Goal: Task Accomplishment & Management: Use online tool/utility

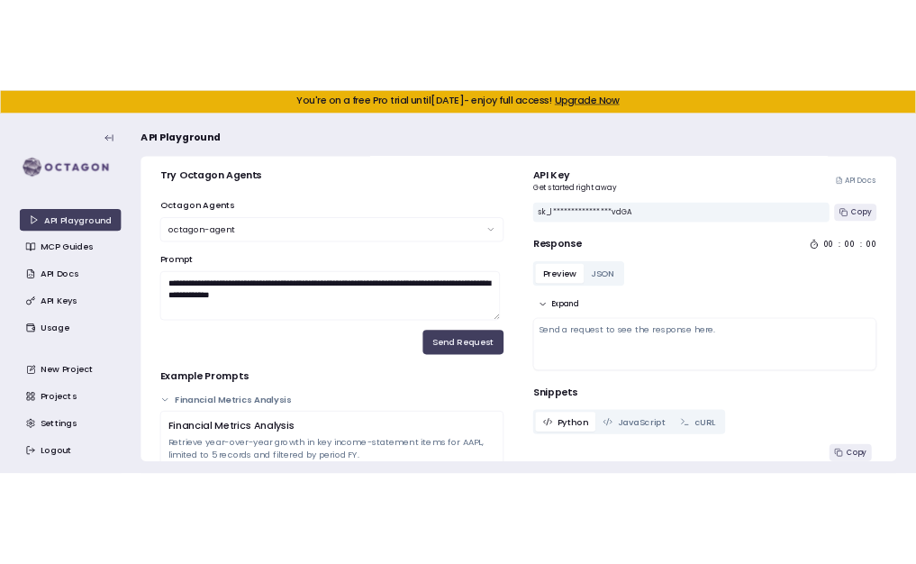
scroll to position [22, 0]
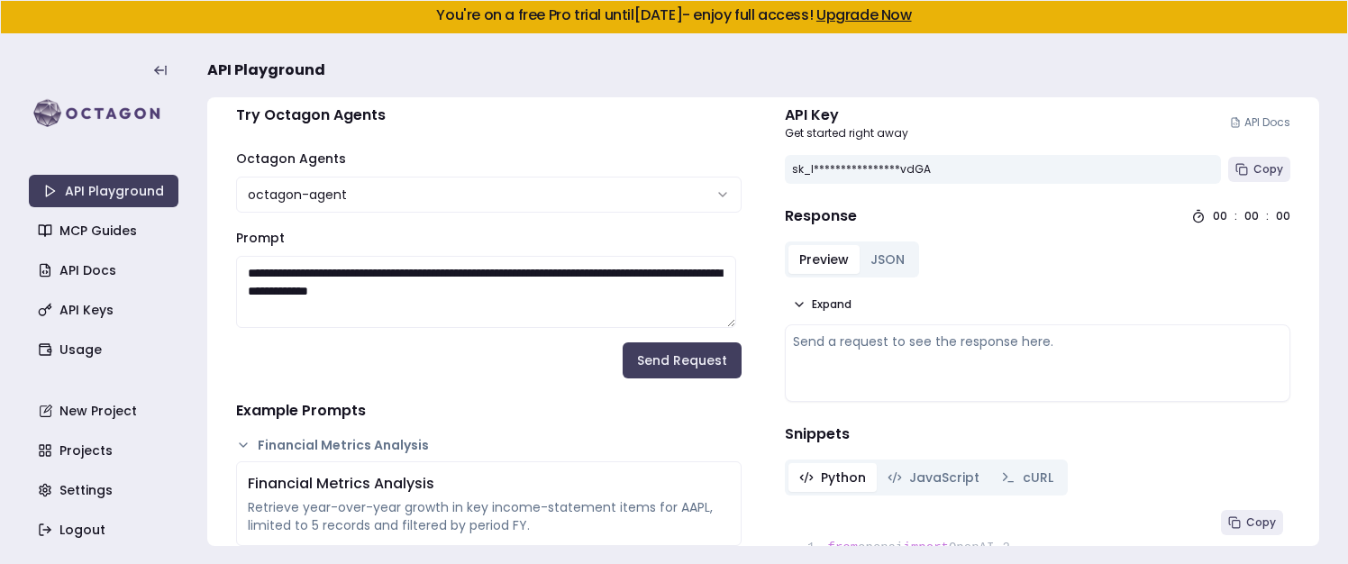
drag, startPoint x: 946, startPoint y: 185, endPoint x: 925, endPoint y: 201, distance: 27.0
click at [876, 253] on button "JSON" at bounding box center [888, 259] width 56 height 29
click at [838, 253] on button "Preview" at bounding box center [823, 259] width 71 height 29
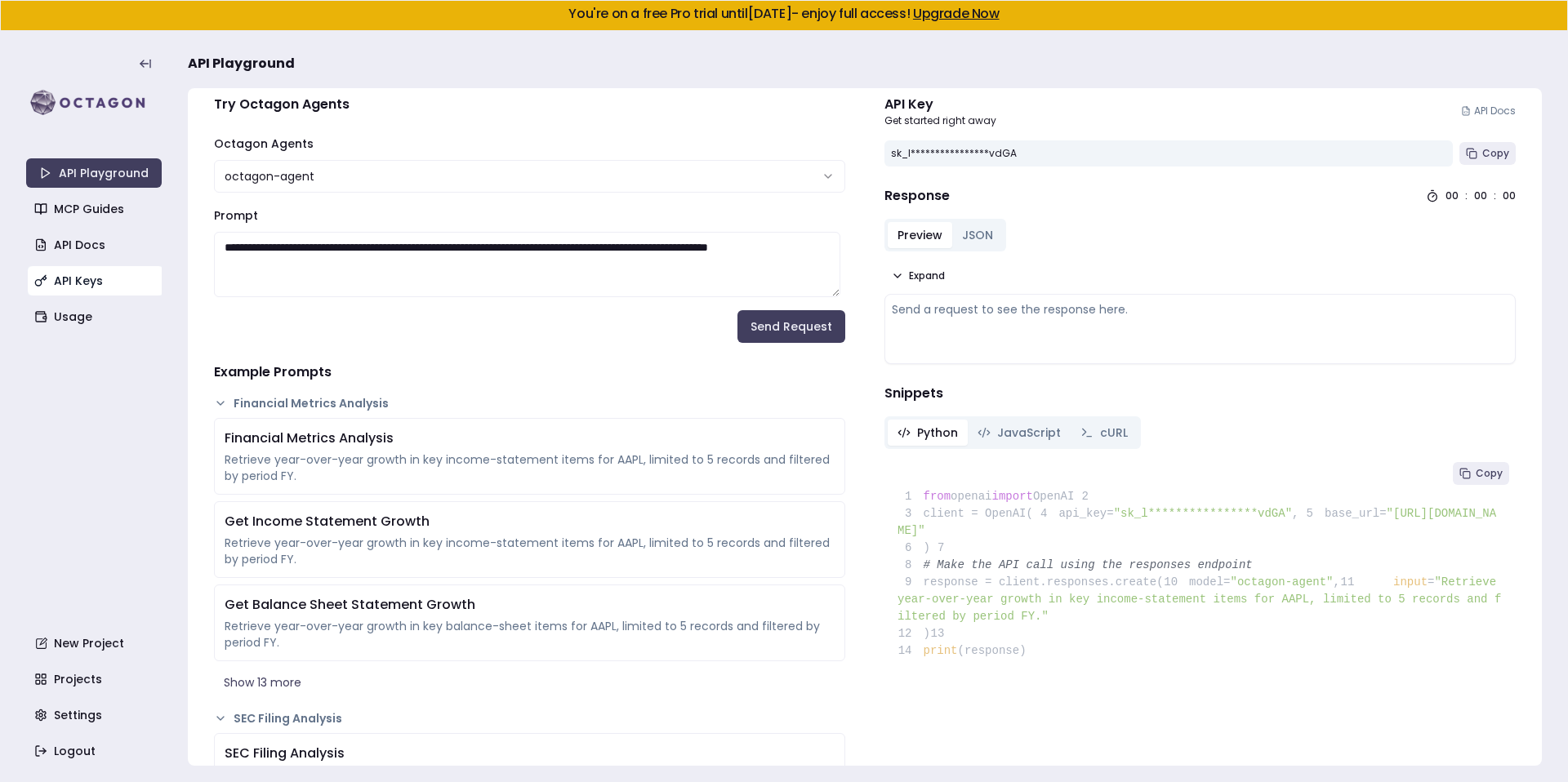
click at [47, 274] on link "API Keys" at bounding box center [96, 281] width 136 height 29
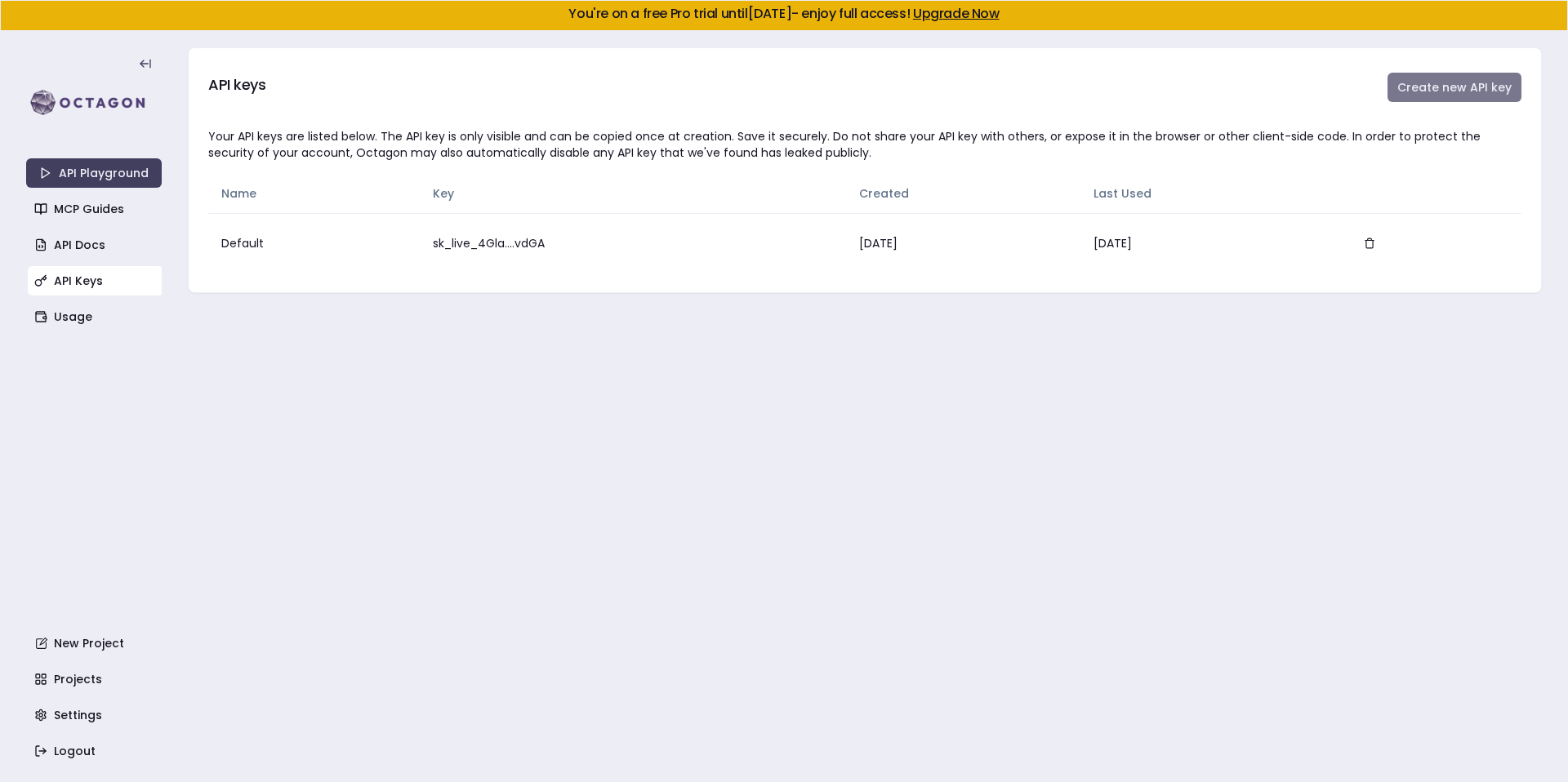
click at [1221, 97] on button "Create new API key" at bounding box center [1455, 87] width 134 height 29
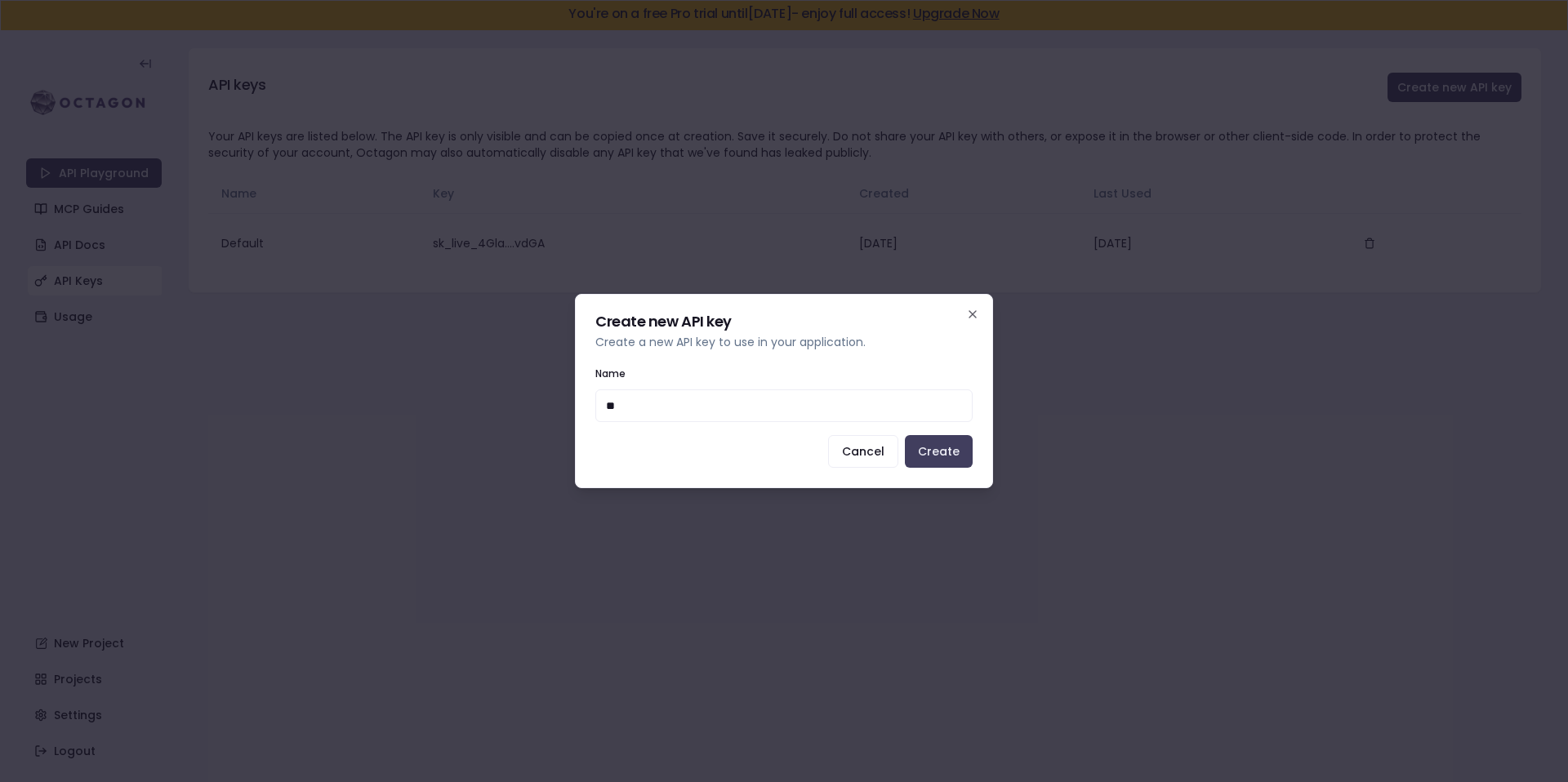
type input "***"
click button "Create" at bounding box center [938, 451] width 68 height 33
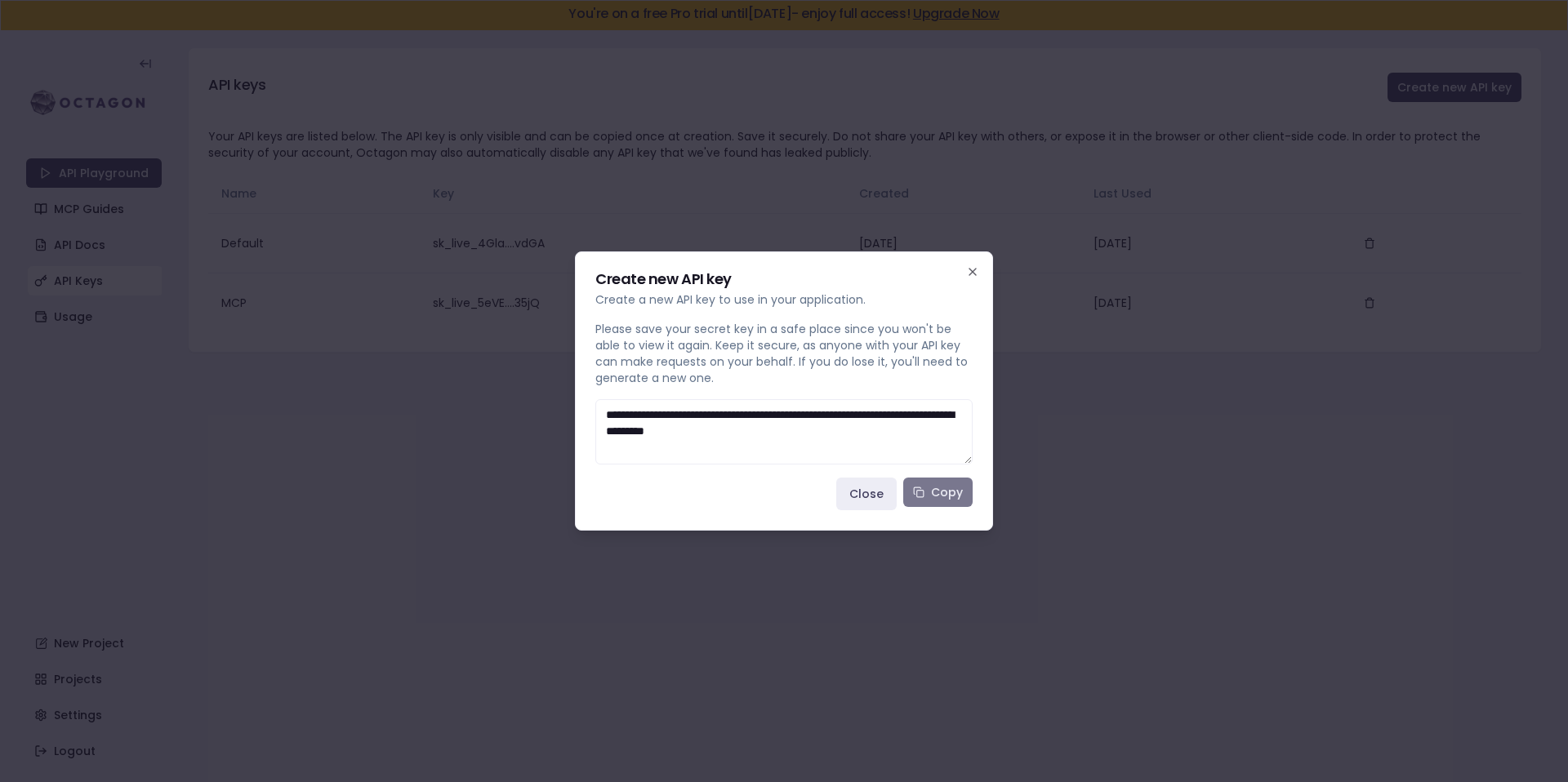
click at [929, 503] on button "Copy" at bounding box center [938, 492] width 70 height 29
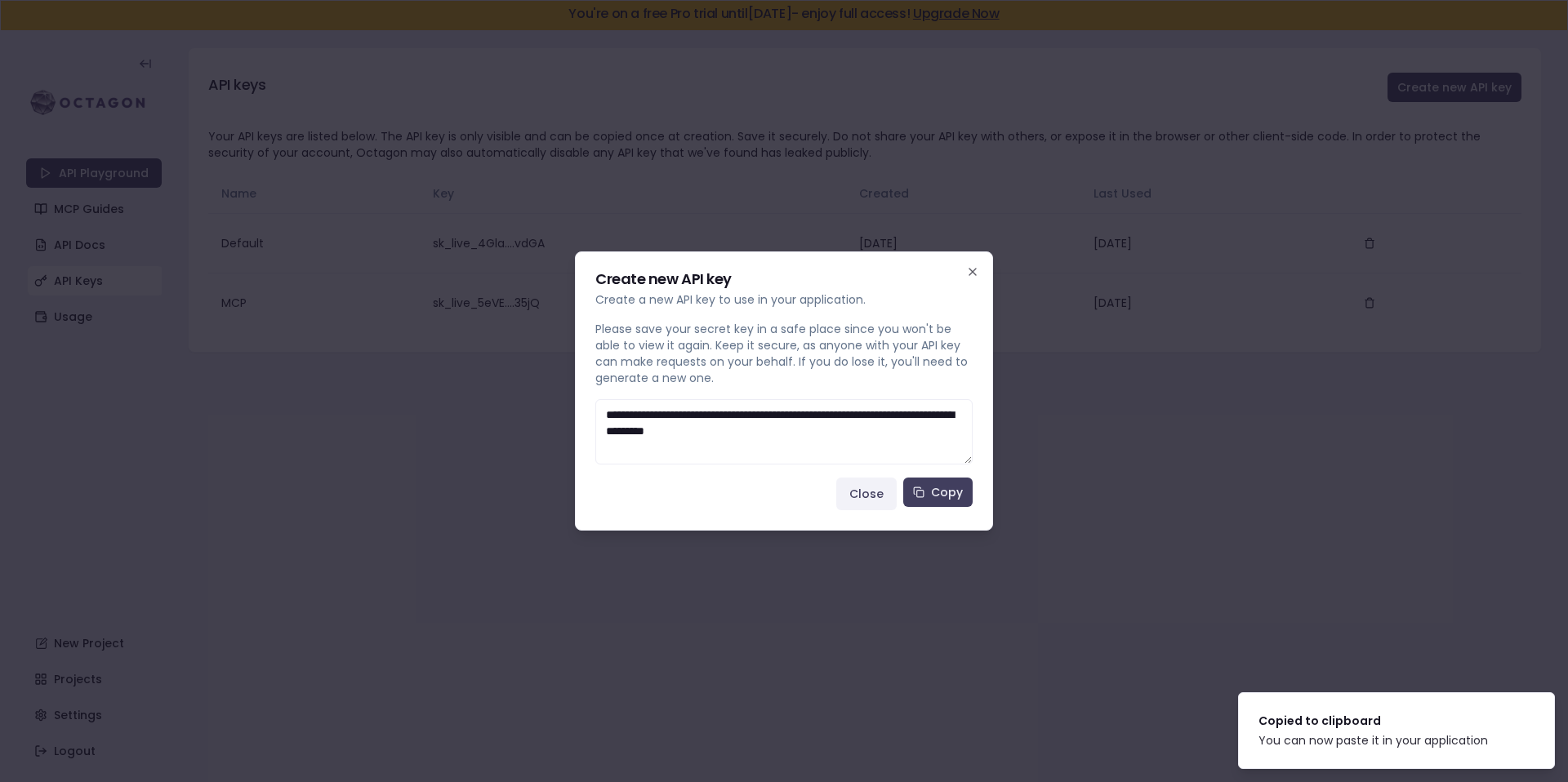
click at [888, 498] on button "Close" at bounding box center [866, 494] width 61 height 33
